Goal: Transaction & Acquisition: Download file/media

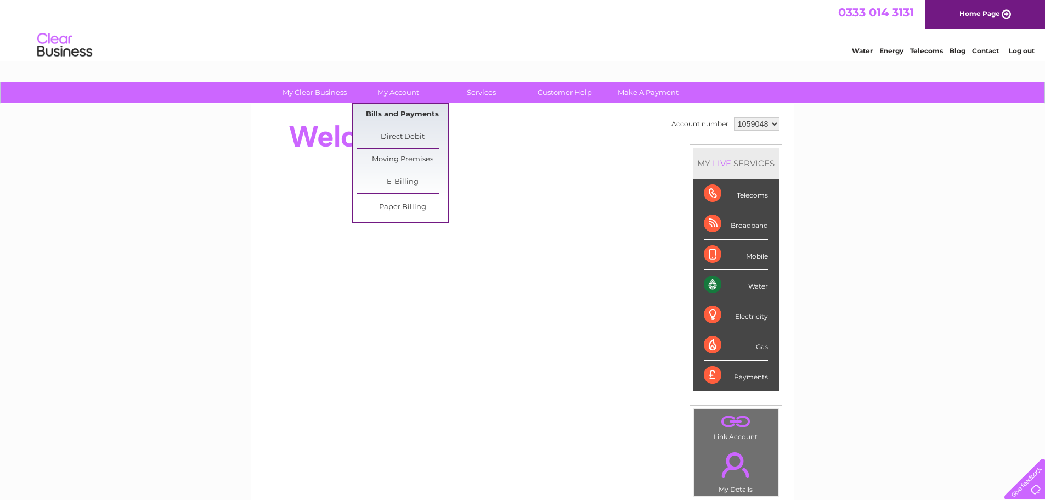
click at [392, 109] on link "Bills and Payments" at bounding box center [402, 115] width 91 height 22
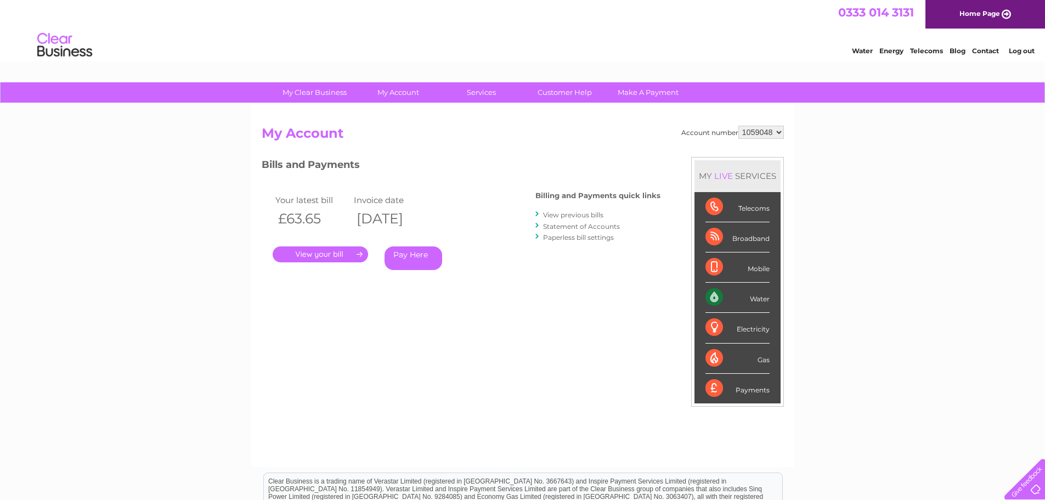
click at [576, 213] on link "View previous bills" at bounding box center [573, 215] width 60 height 8
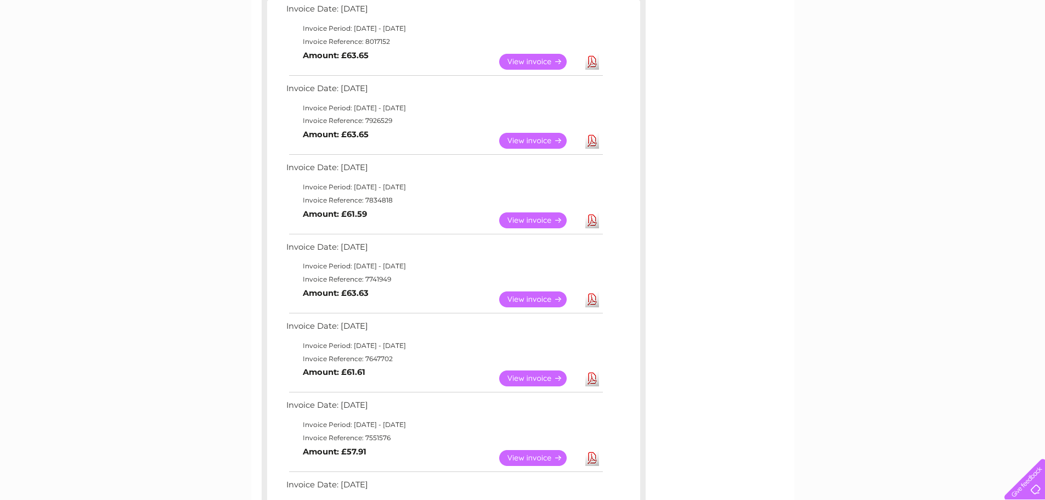
scroll to position [219, 0]
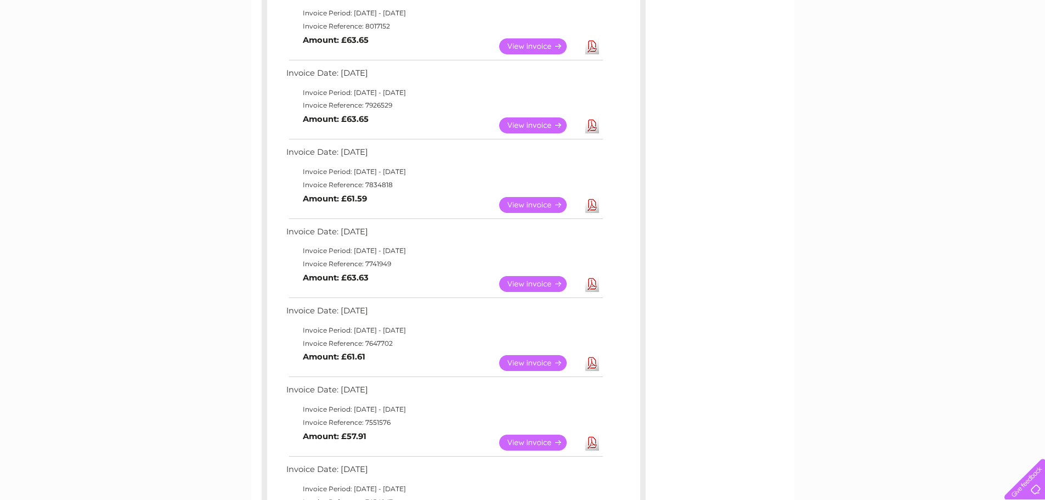
click at [591, 280] on link "Download" at bounding box center [593, 284] width 14 height 16
click at [591, 204] on link "Download" at bounding box center [593, 205] width 14 height 16
click at [596, 126] on link "Download" at bounding box center [593, 125] width 14 height 16
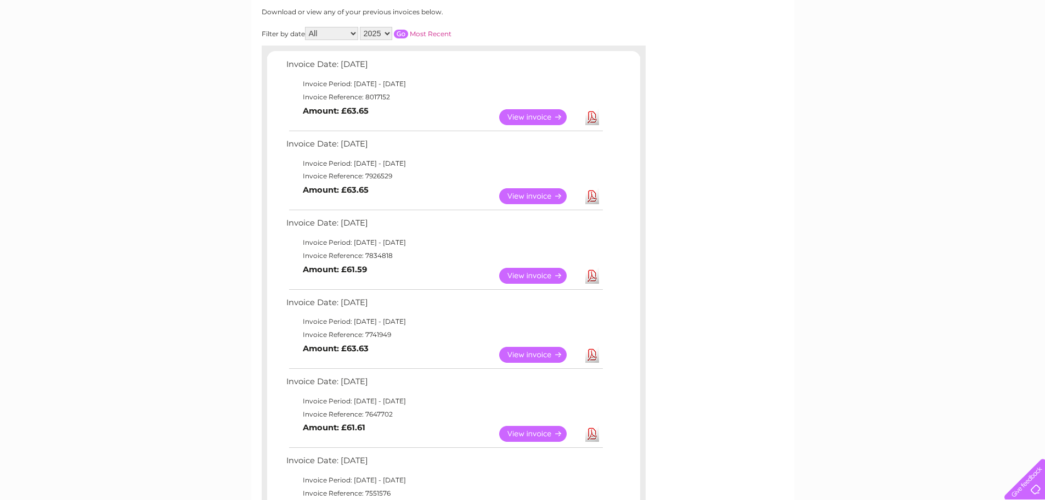
scroll to position [165, 0]
